Goal: Communication & Community: Answer question/provide support

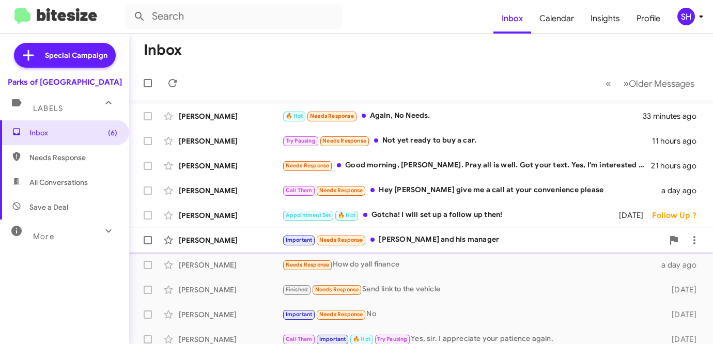
click at [233, 233] on div "[PERSON_NAME] Important Needs Response [PERSON_NAME] and his manager [DATE] Fol…" at bounding box center [421, 240] width 568 height 21
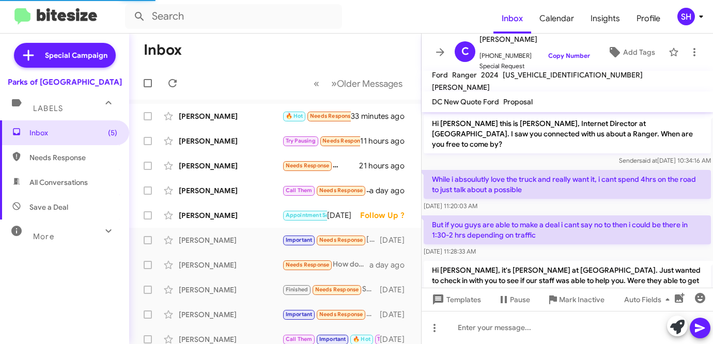
scroll to position [305, 0]
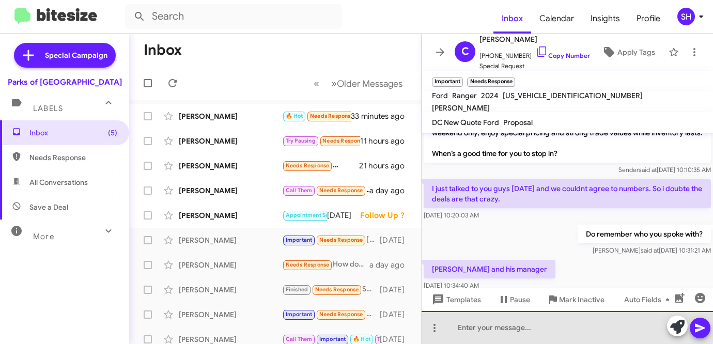
click at [494, 327] on div at bounding box center [568, 327] width 292 height 33
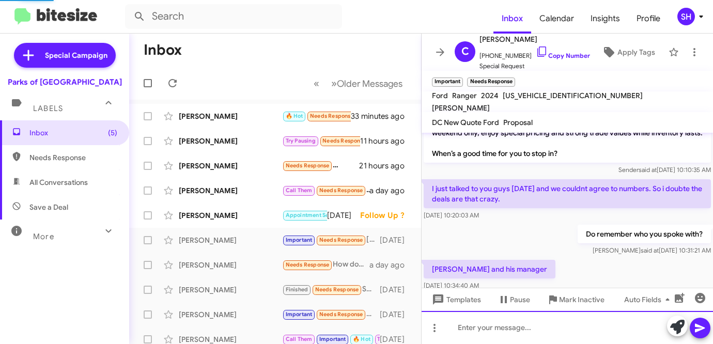
scroll to position [0, 0]
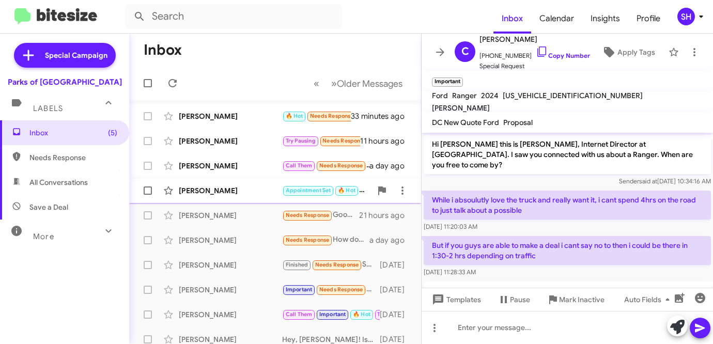
click at [246, 186] on div "[PERSON_NAME]" at bounding box center [230, 191] width 103 height 10
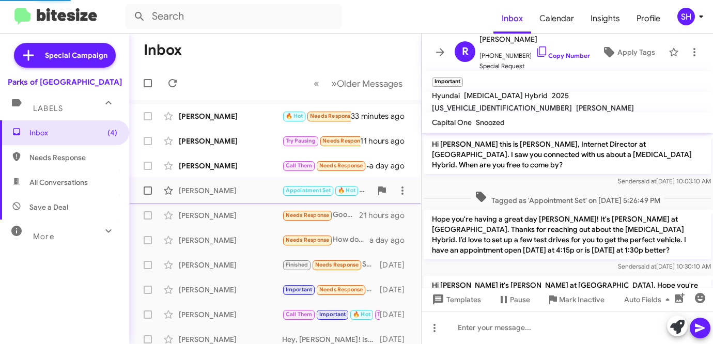
scroll to position [238, 0]
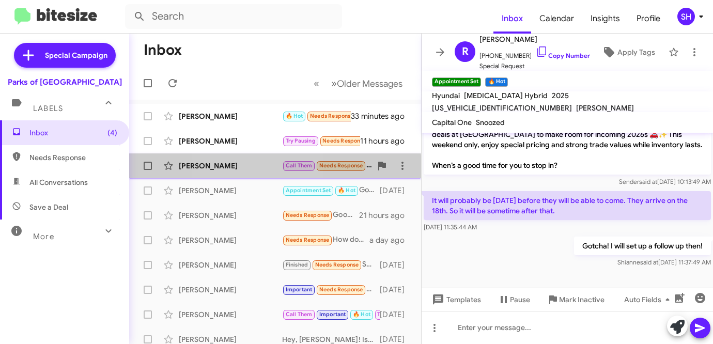
click at [241, 169] on div "[PERSON_NAME]" at bounding box center [230, 166] width 103 height 10
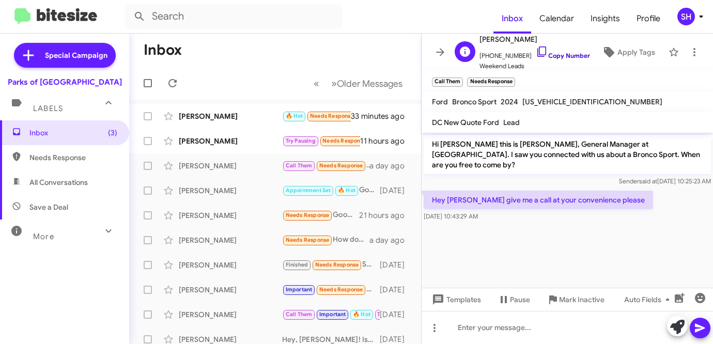
click at [551, 58] on link "Copy Number" at bounding box center [563, 56] width 54 height 8
click at [248, 148] on div "[PERSON_NAME] Try Pausing Needs Response Not yet ready to buy a car. 11 hours a…" at bounding box center [274, 141] width 275 height 21
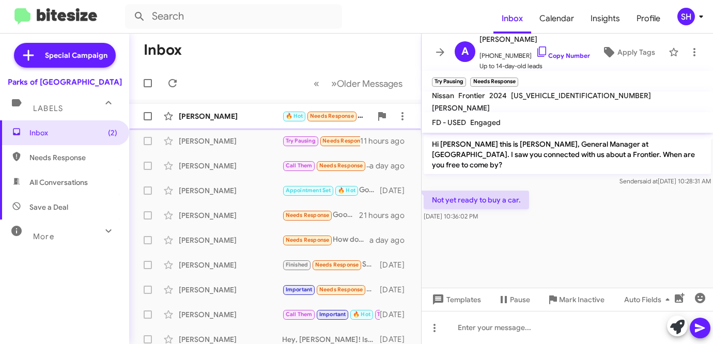
click at [251, 122] on div "[PERSON_NAME] 🔥 Hot Needs Response Again, No Needs. 34 minutes ago" at bounding box center [274, 116] width 275 height 21
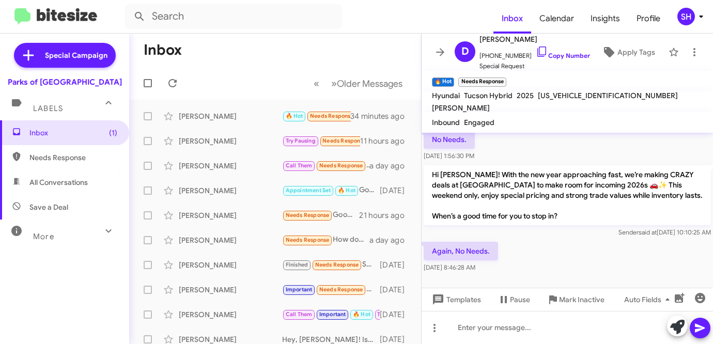
scroll to position [200, 0]
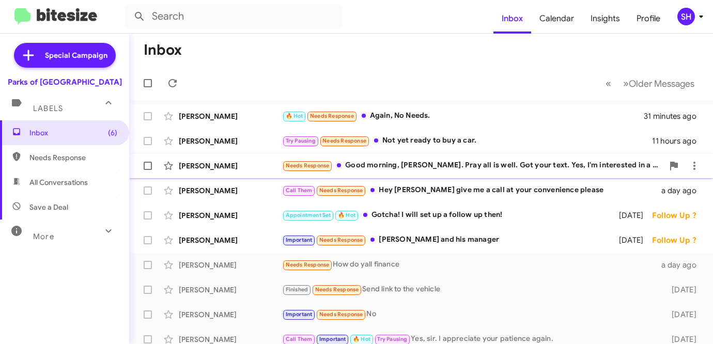
click at [224, 168] on div "[PERSON_NAME]" at bounding box center [230, 166] width 103 height 10
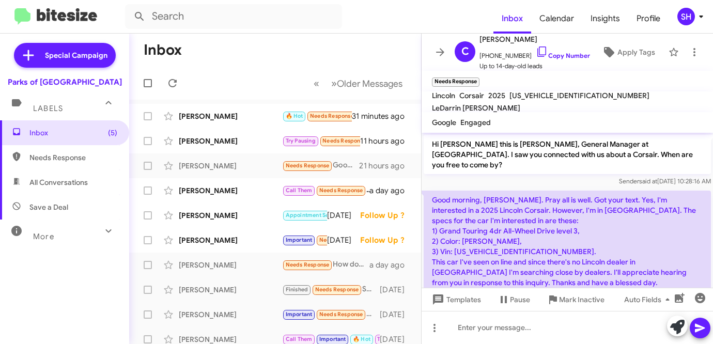
scroll to position [13, 0]
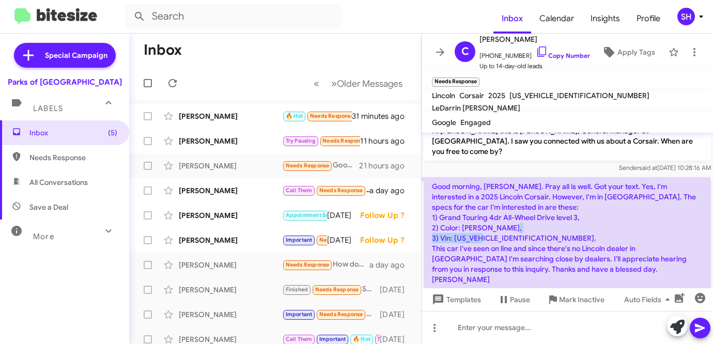
drag, startPoint x: 525, startPoint y: 228, endPoint x: 457, endPoint y: 220, distance: 67.7
click at [455, 229] on p "Good morning, [PERSON_NAME]. Pray all is well. Got your text. Yes, I'm interest…" at bounding box center [567, 233] width 287 height 112
copy p "5LMTJ5DZ1SUL01493"
click at [548, 51] on span "+18505678064 Copy Number" at bounding box center [535, 53] width 111 height 16
click at [555, 53] on link "Copy Number" at bounding box center [563, 56] width 54 height 8
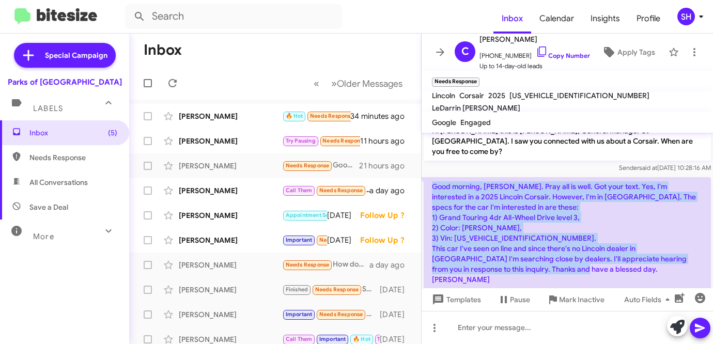
drag, startPoint x: 610, startPoint y: 258, endPoint x: 434, endPoint y: 183, distance: 191.0
click at [434, 180] on p "Good morning, [PERSON_NAME]. Pray all is well. Got your text. Yes, I'm interest…" at bounding box center [567, 233] width 287 height 112
copy p "Good morning, [PERSON_NAME]. Pray all is well. Got your text. Yes, I'm interest…"
